Goal: Information Seeking & Learning: Learn about a topic

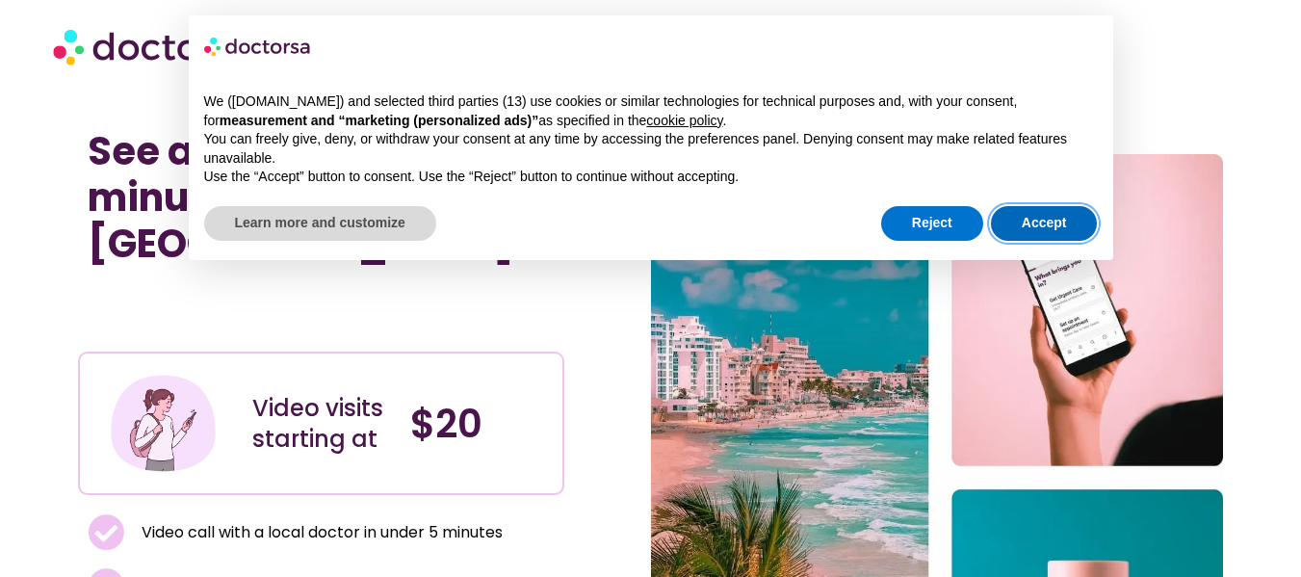
click at [1065, 212] on button "Accept" at bounding box center [1044, 223] width 107 height 35
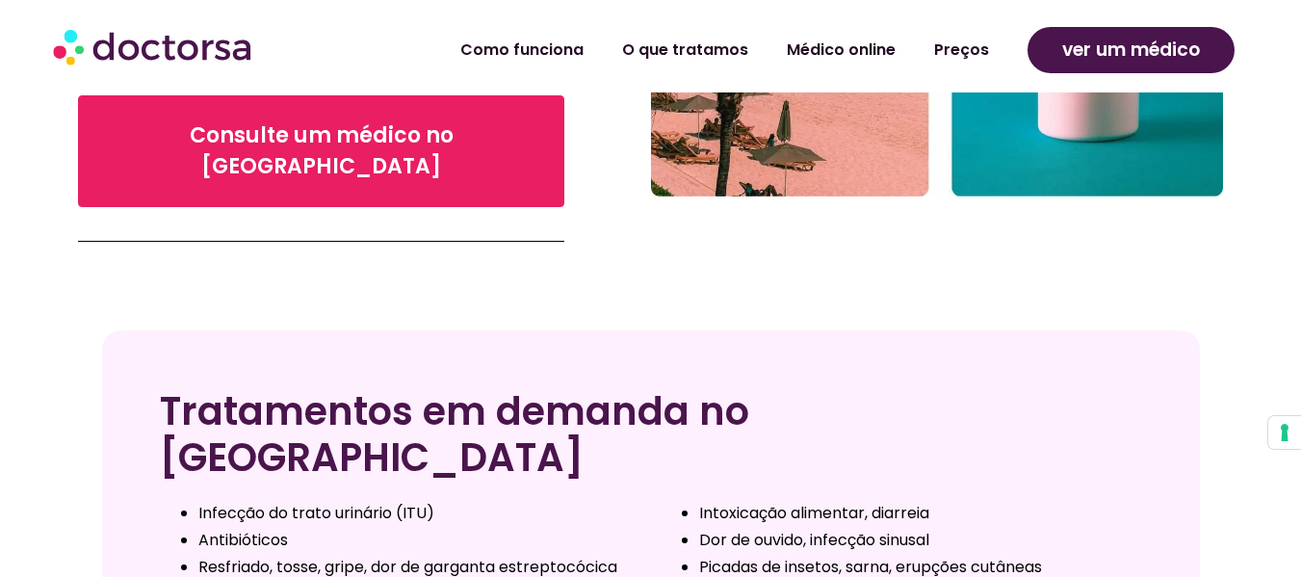
scroll to position [891, 0]
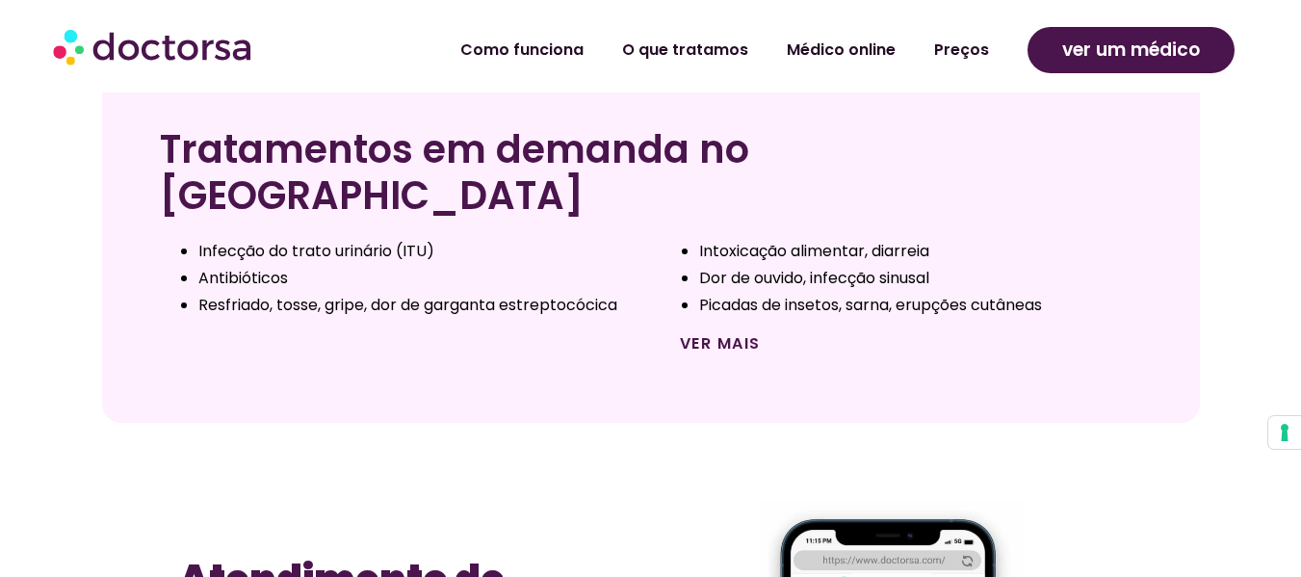
click at [720, 332] on font "Ver mais" at bounding box center [720, 343] width 81 height 22
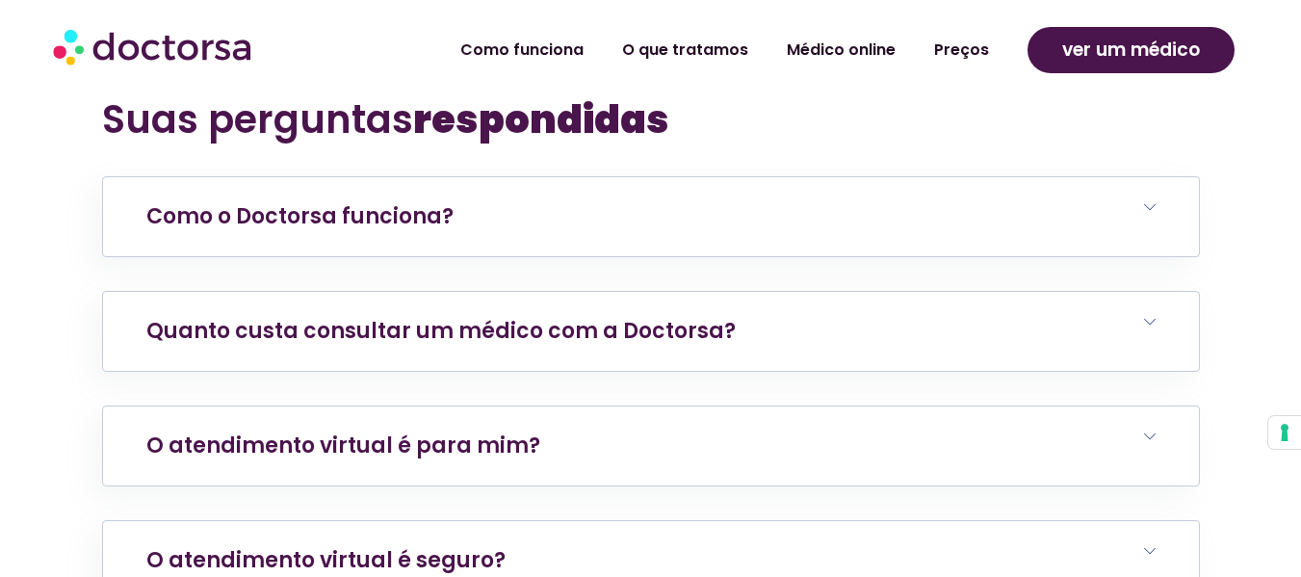
scroll to position [3982, 0]
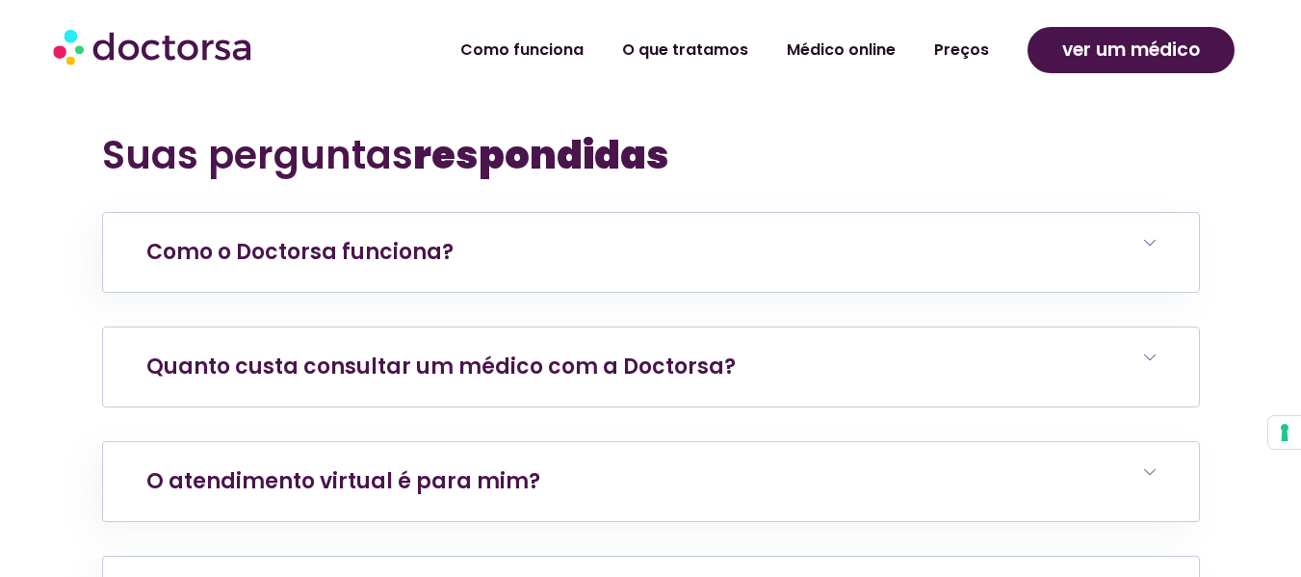
click at [888, 327] on h6 "Quanto custa consultar um médico com a Doctorsa?" at bounding box center [651, 366] width 1096 height 79
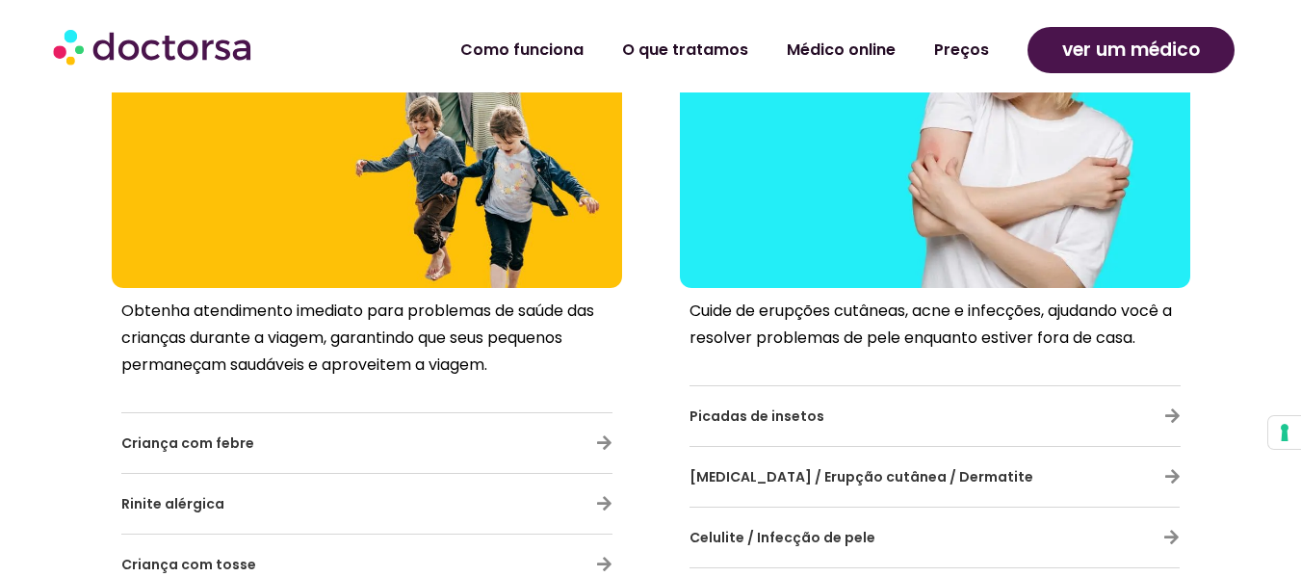
scroll to position [6863, 0]
